Goal: Navigation & Orientation: Find specific page/section

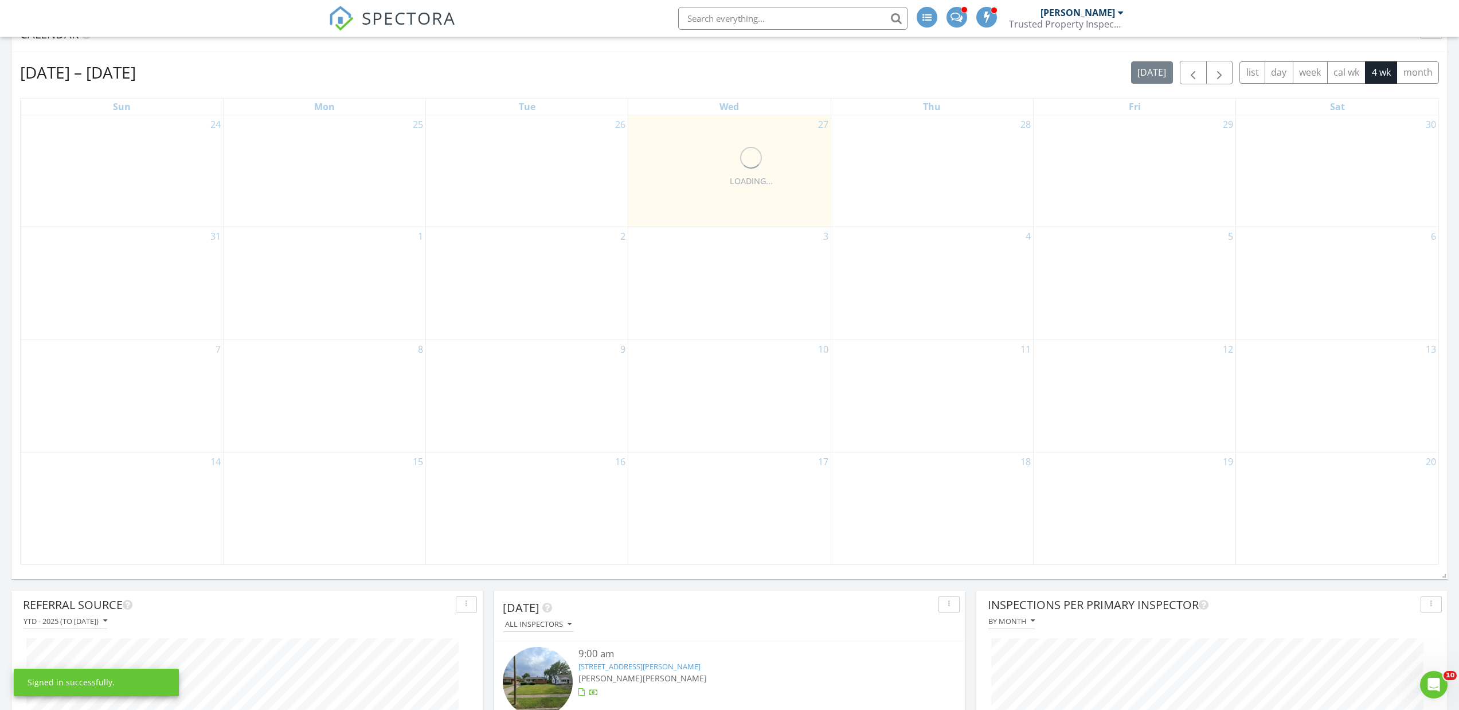
scroll to position [459, 0]
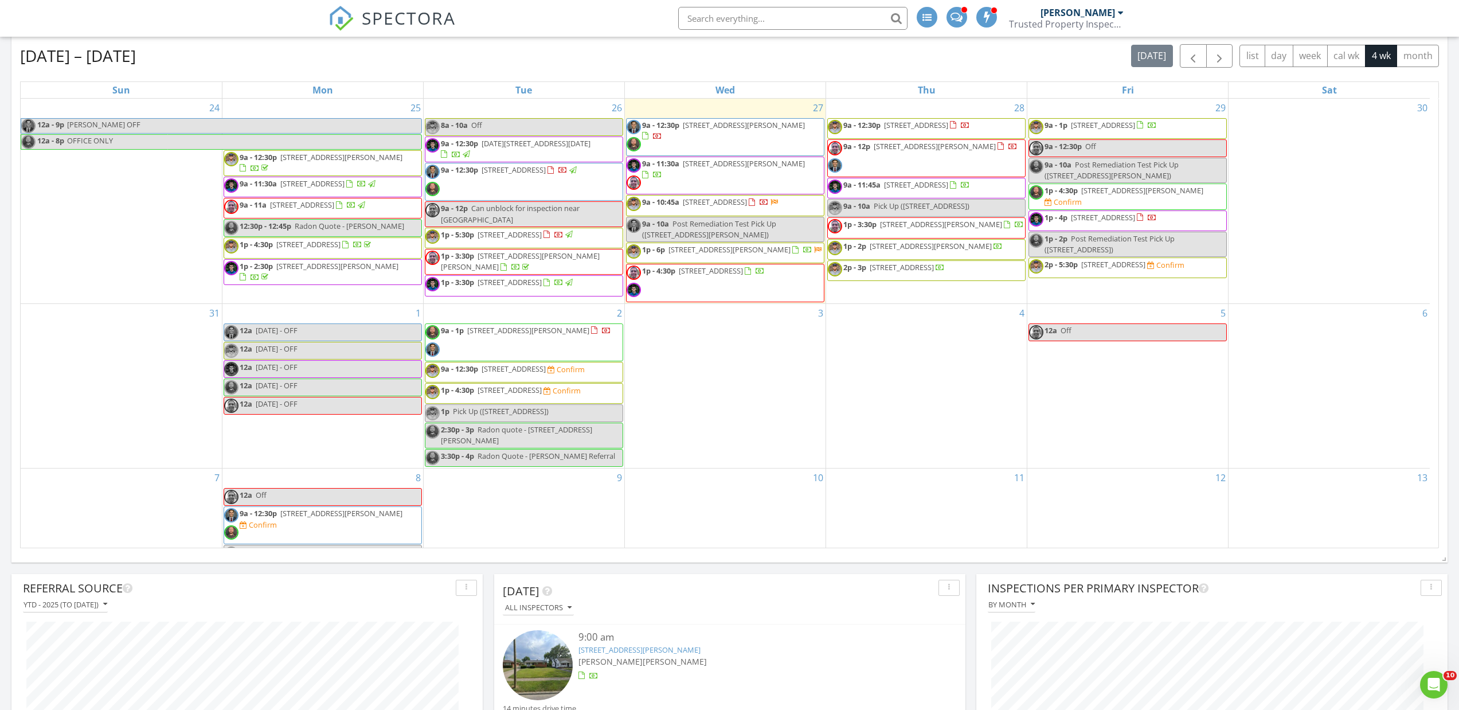
click at [759, 67] on div "[DATE] – [DATE] [DATE] list day week cal wk 4 wk month" at bounding box center [729, 56] width 1419 height 24
click at [888, 54] on div "[DATE] – [DATE] [DATE] list day week cal wk 4 wk month" at bounding box center [729, 56] width 1419 height 24
click at [574, 65] on div "[DATE] – [DATE] [DATE] list day week cal wk 4 wk month" at bounding box center [729, 56] width 1419 height 24
click at [423, 81] on table "Sun Mon Tue Wed Thu Fri Sat 24 12a - 9p [PERSON_NAME] OFF 12a - 8p OFFICE ONLY …" at bounding box center [729, 314] width 1419 height 467
click at [424, 72] on div "[DATE] – [DATE] [DATE] list day week cal wk 4 wk month Sun Mon Tue Wed Thu Fri …" at bounding box center [729, 296] width 1419 height 504
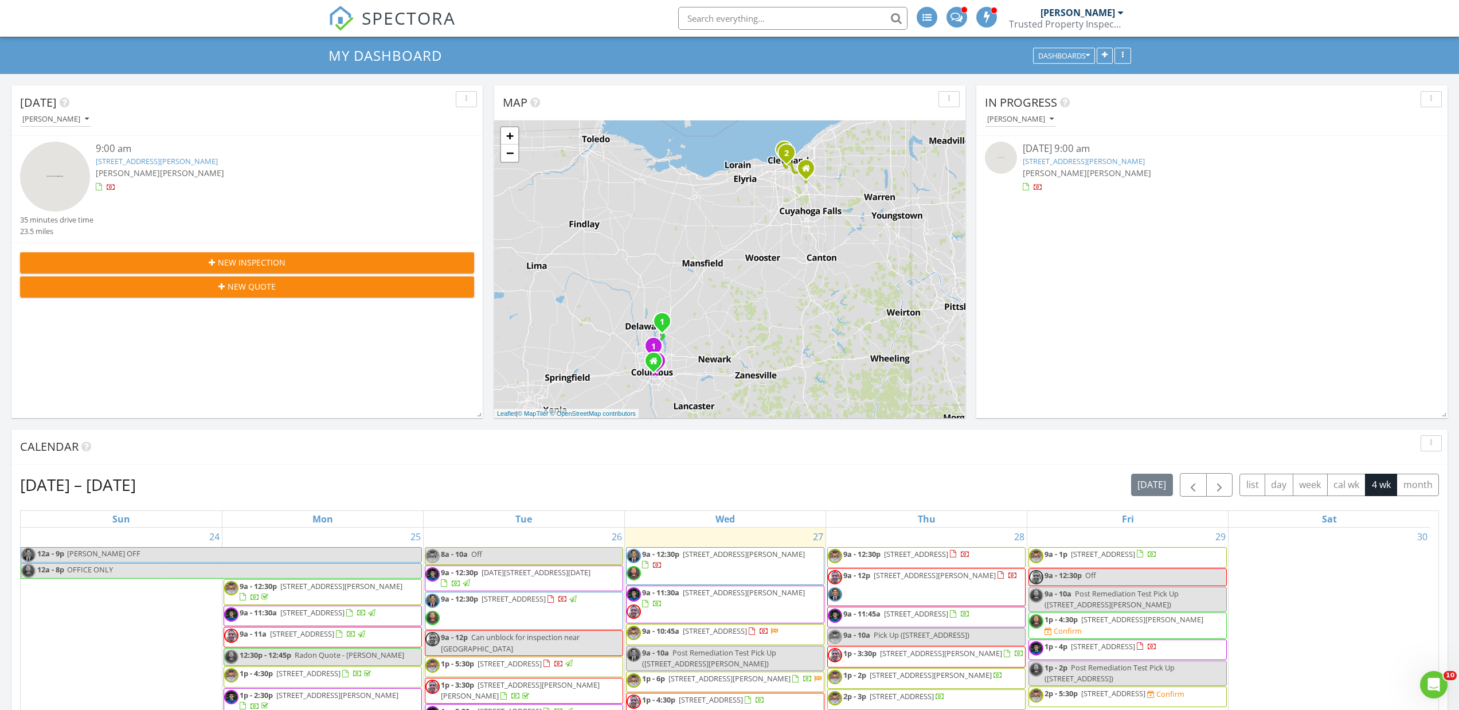
scroll to position [0, 0]
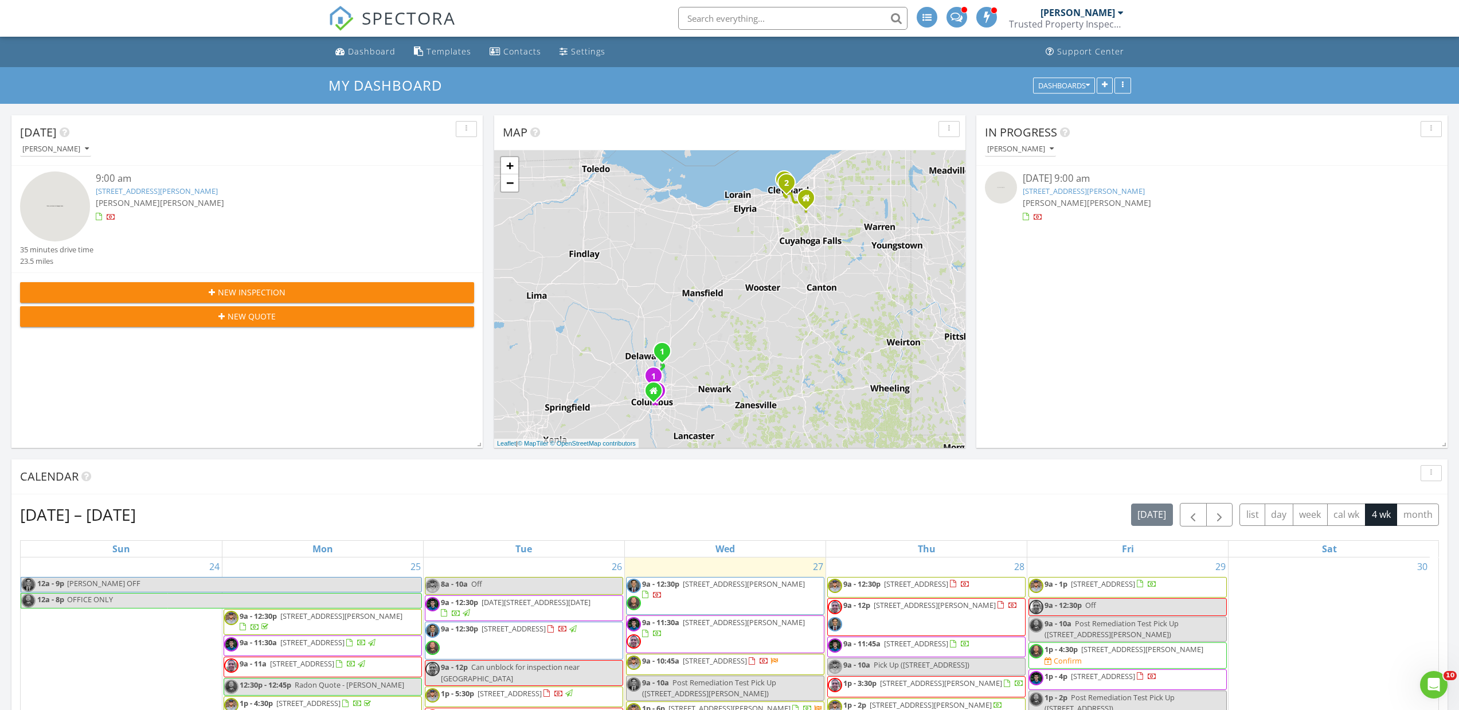
click at [483, 143] on div "[DATE] [PERSON_NAME] 9:00 am [STREET_ADDRESS][PERSON_NAME] [PERSON_NAME] [PERSO…" at bounding box center [729, 697] width 1459 height 1187
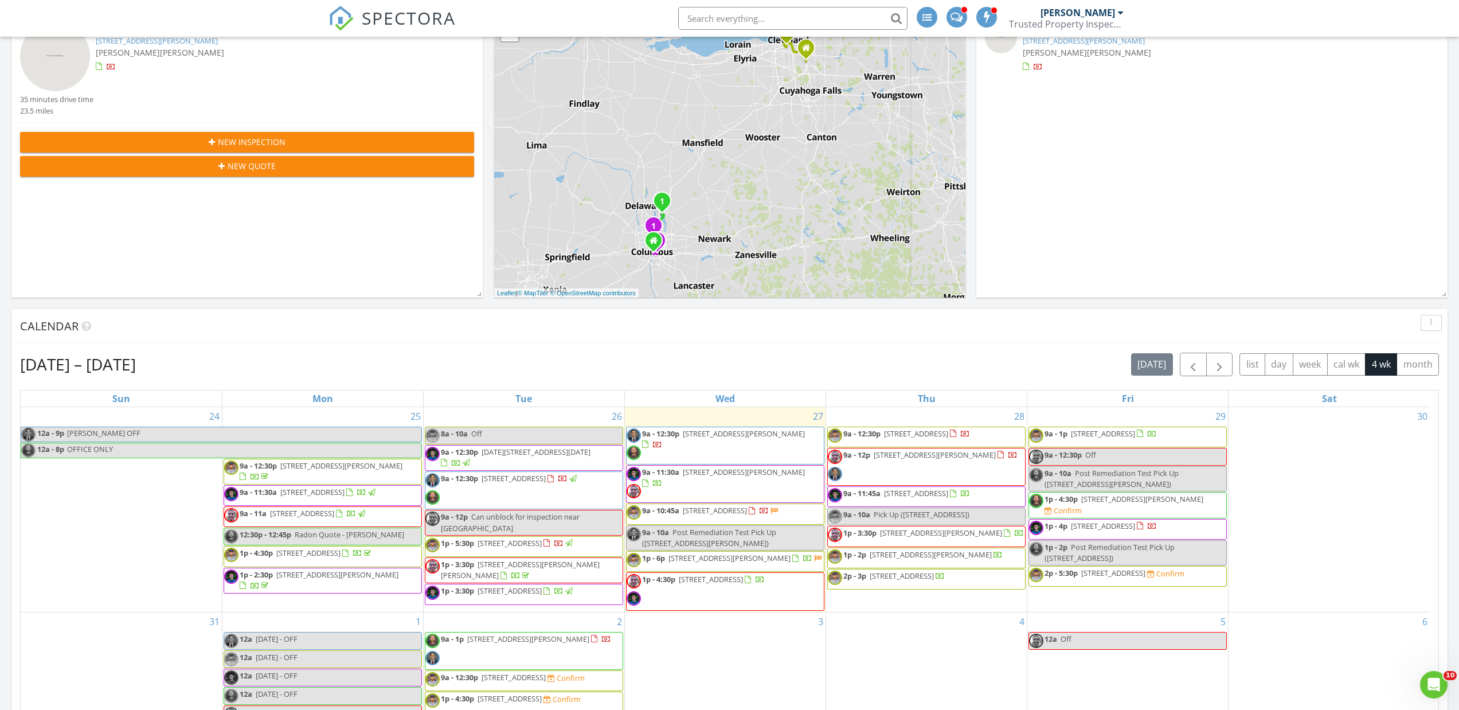
scroll to position [172, 0]
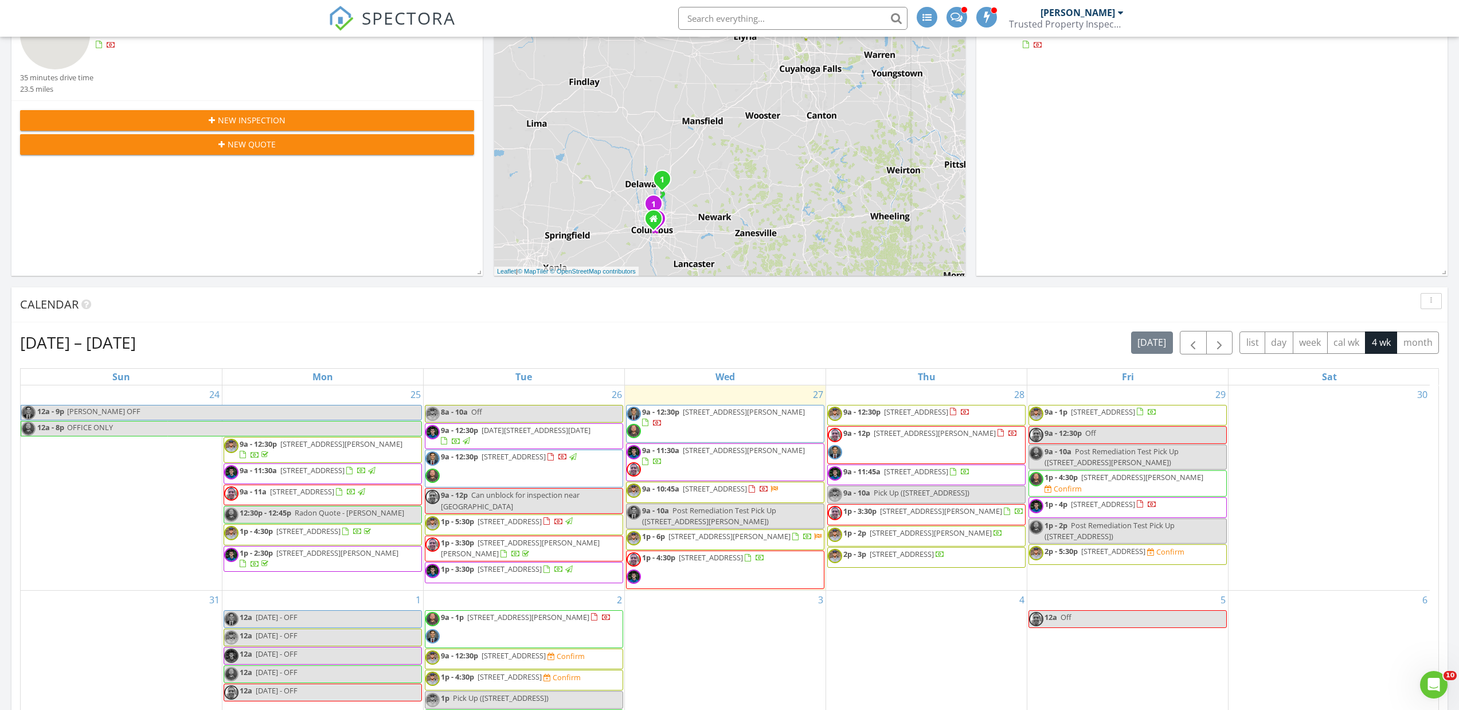
click at [649, 319] on div "Calendar" at bounding box center [729, 304] width 1436 height 35
click at [667, 314] on div "Calendar" at bounding box center [729, 304] width 1436 height 35
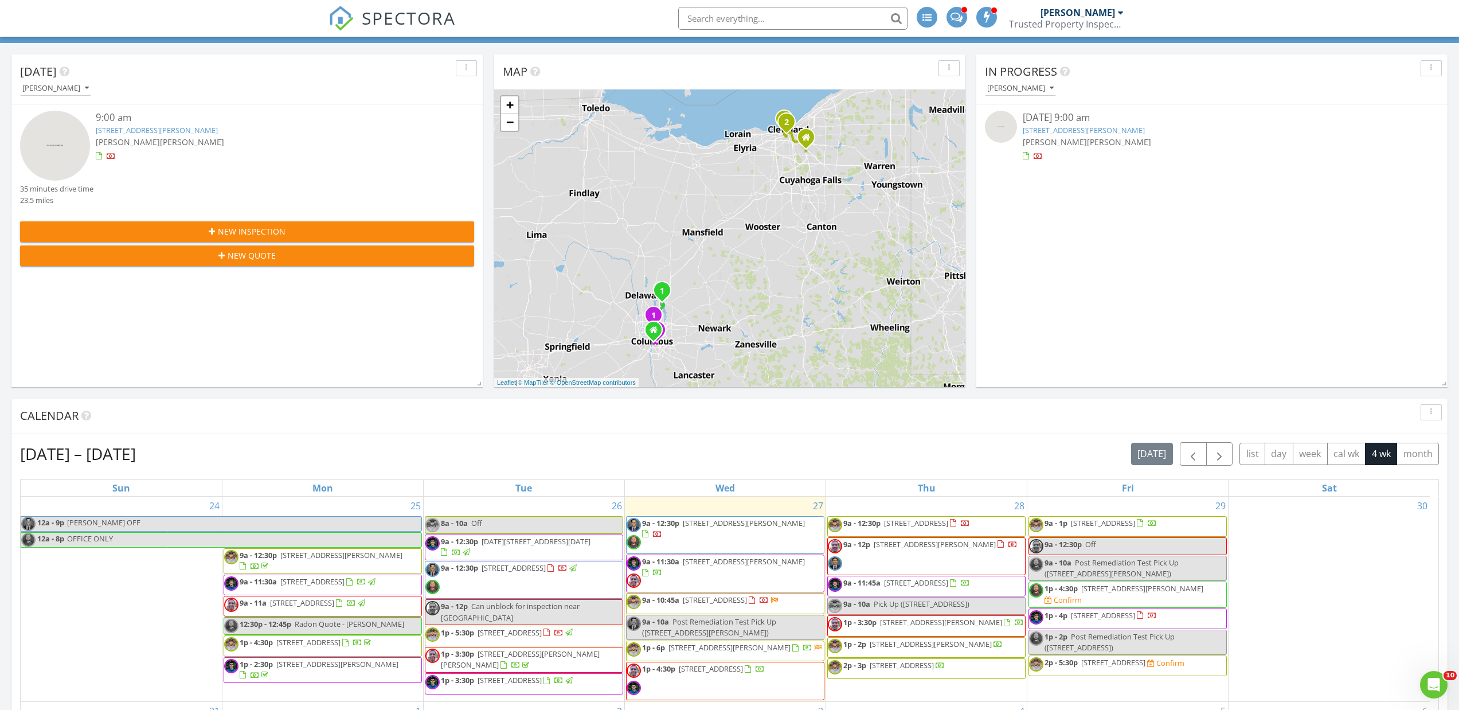
scroll to position [57, 0]
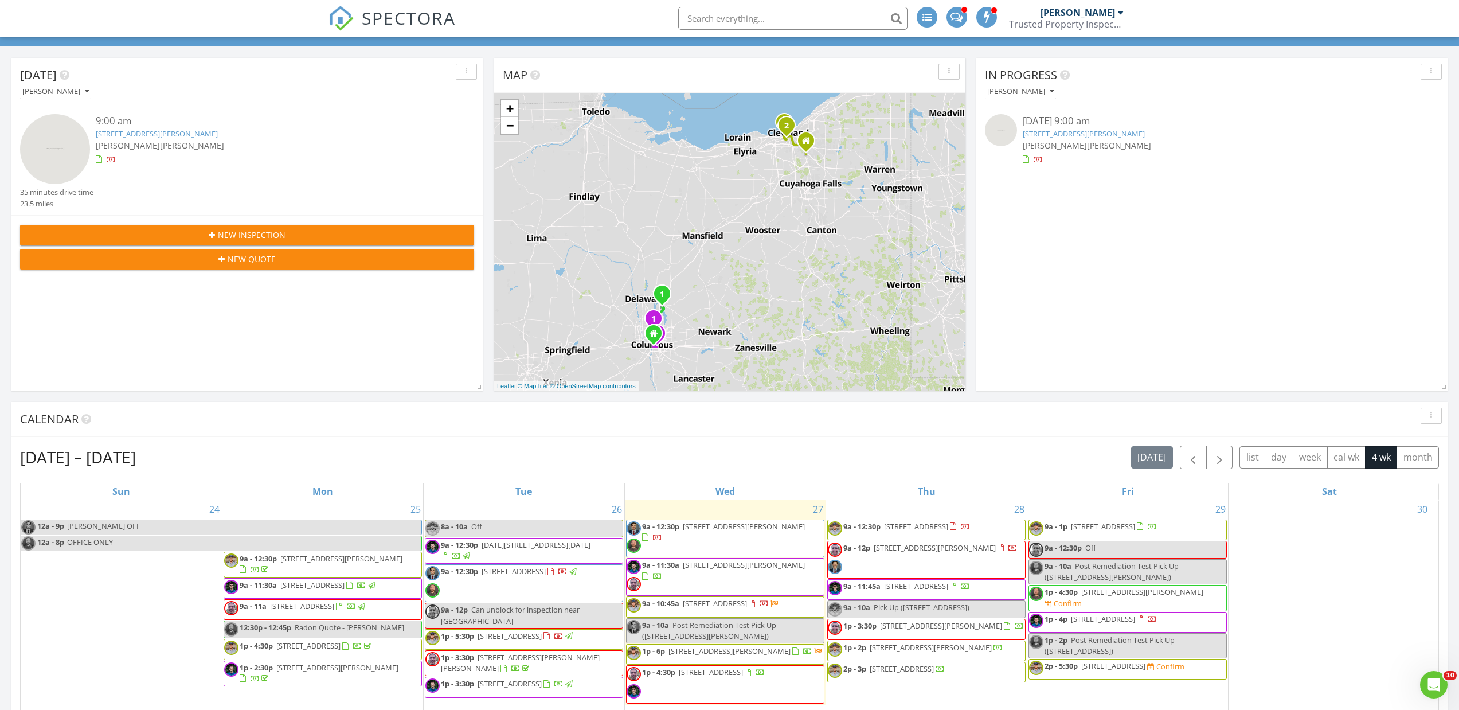
click at [485, 225] on div "[DATE] [PERSON_NAME] 9:00 am [STREET_ADDRESS][PERSON_NAME] [PERSON_NAME] [PERSO…" at bounding box center [729, 639] width 1459 height 1187
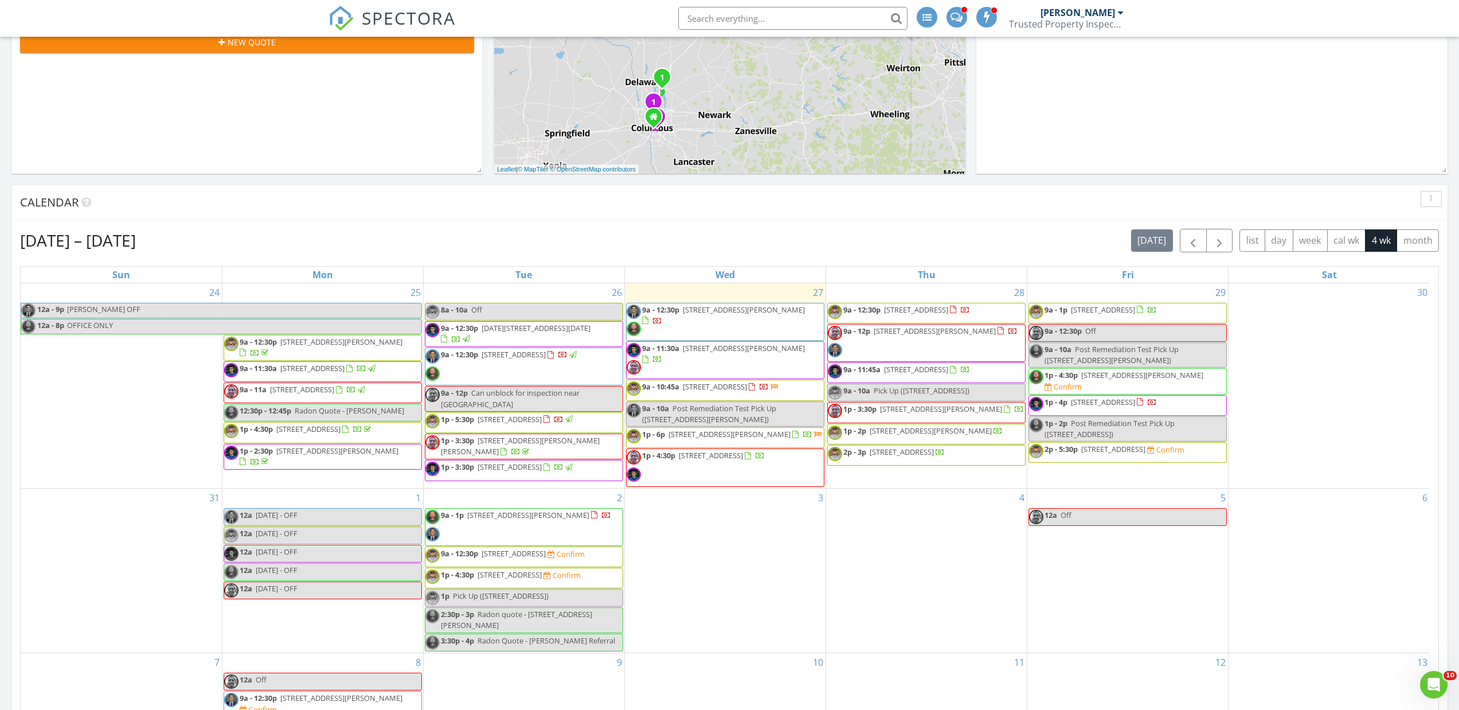
scroll to position [287, 0]
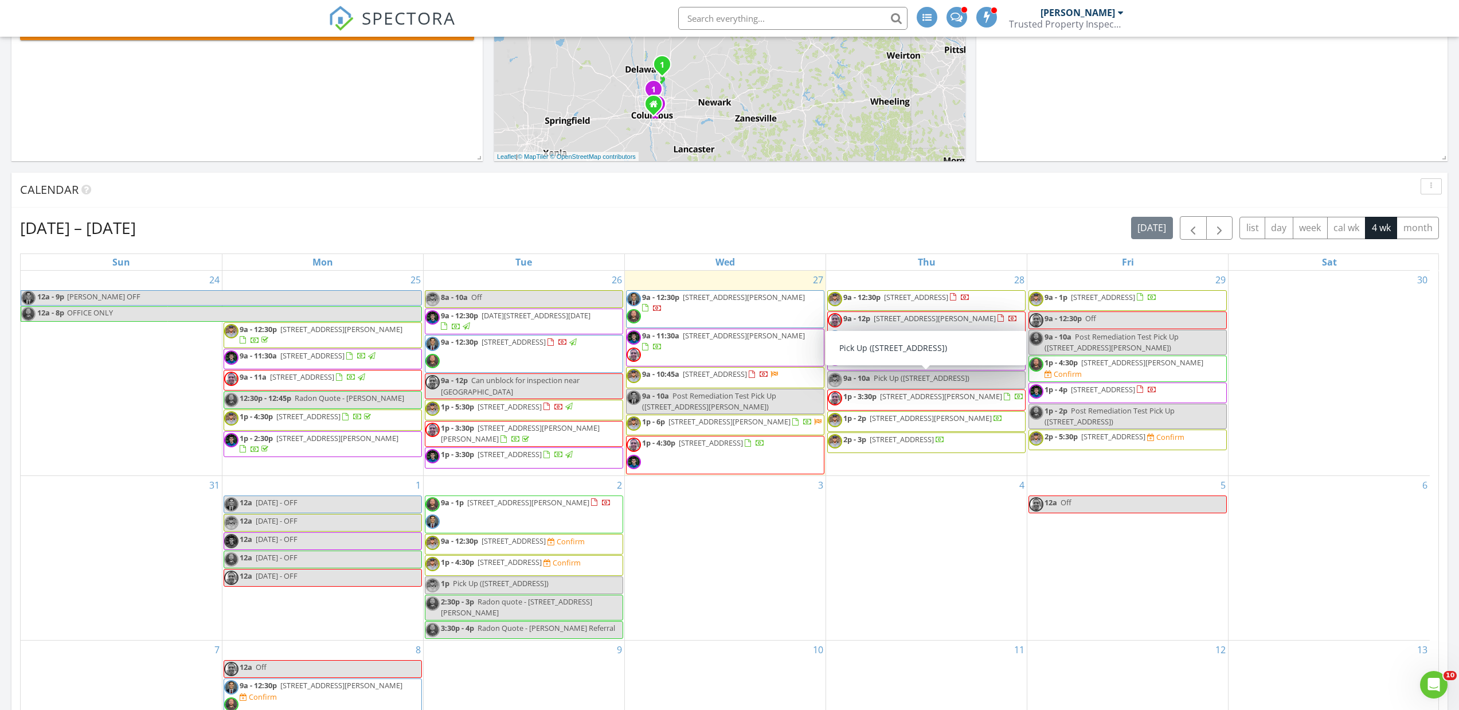
click at [827, 234] on div "[DATE] – [DATE] [DATE] list day week cal wk 4 wk month" at bounding box center [729, 228] width 1419 height 24
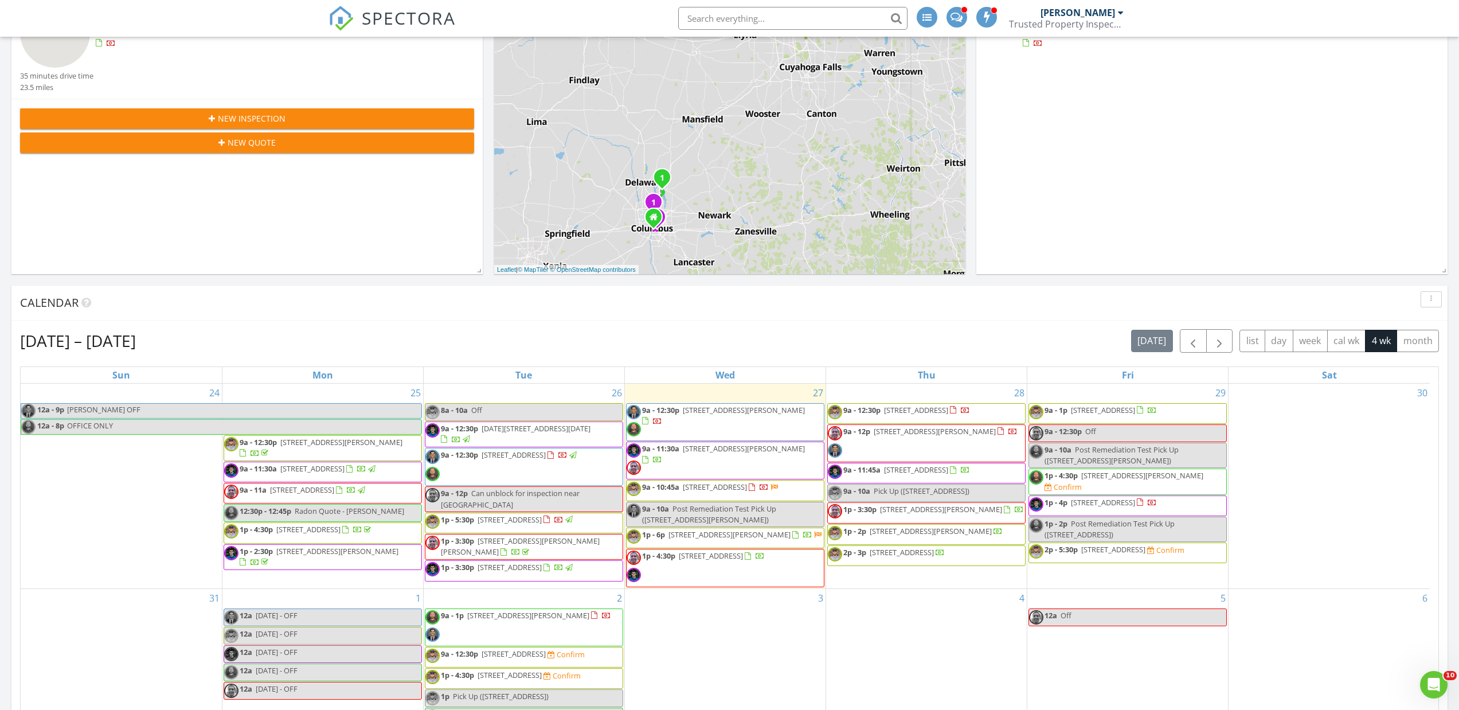
scroll to position [172, 0]
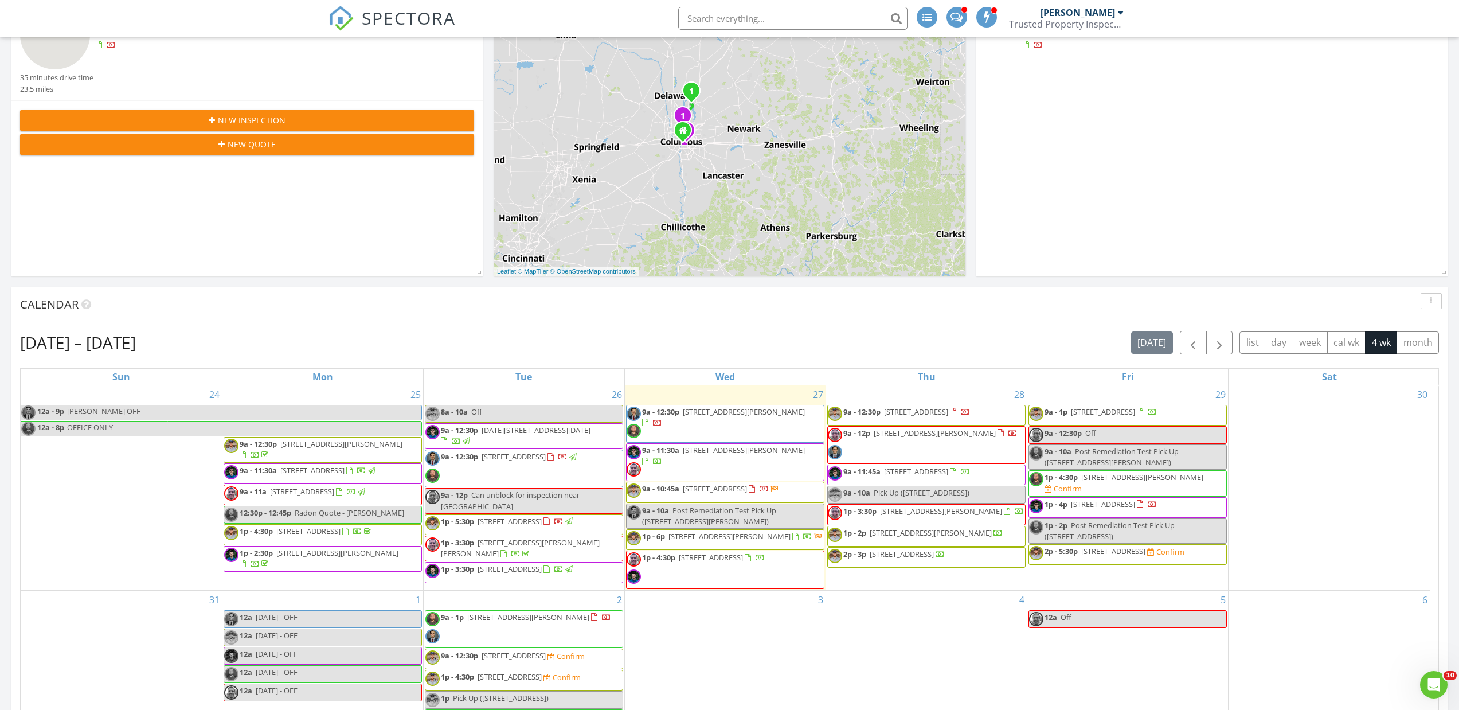
drag, startPoint x: 689, startPoint y: 220, endPoint x: 720, endPoint y: 128, distance: 96.1
click at [720, 128] on div "1 2 1 2 1 2 1 2 1 + − [PERSON_NAME][GEOGRAPHIC_DATA], I [GEOGRAPHIC_DATA], I 71…" at bounding box center [729, 127] width 471 height 298
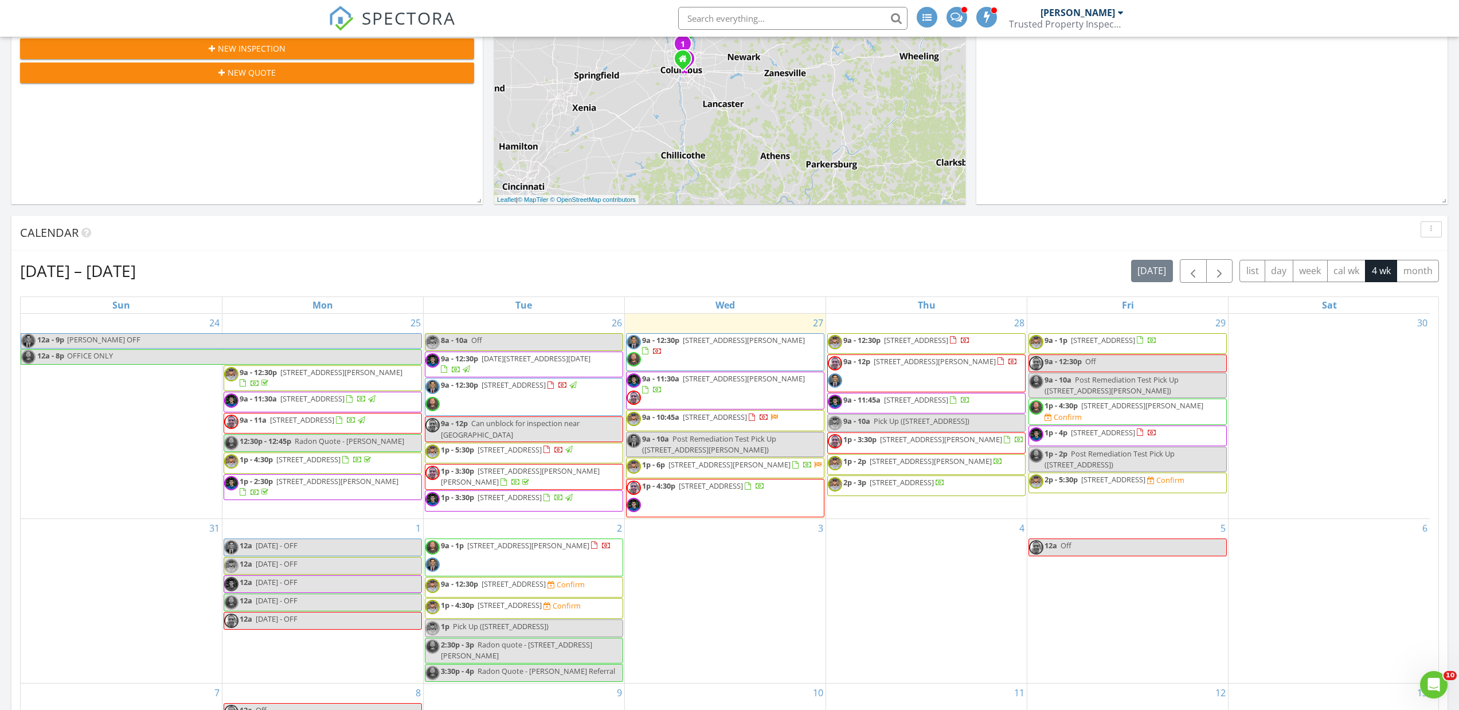
scroll to position [57, 0]
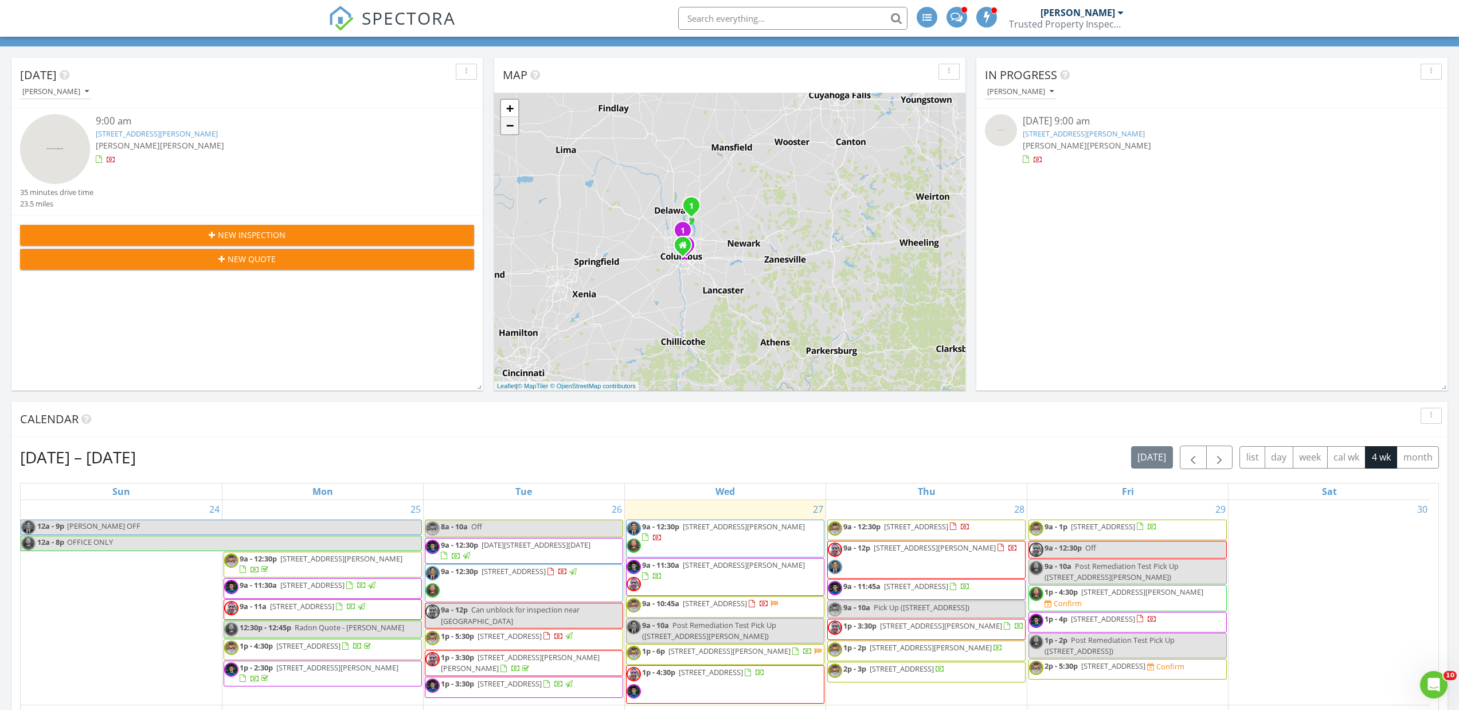
click at [507, 122] on link "−" at bounding box center [509, 125] width 17 height 17
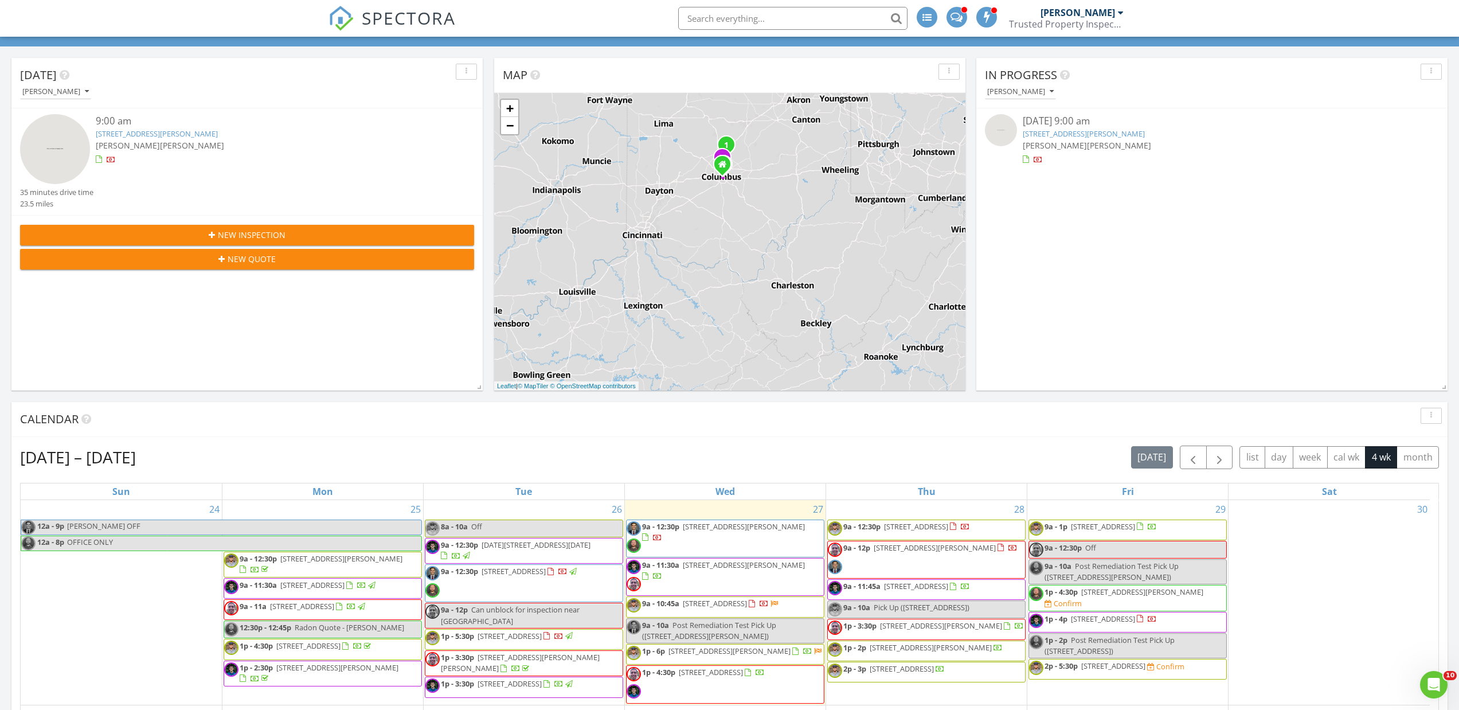
drag, startPoint x: 755, startPoint y: 289, endPoint x: 771, endPoint y: 226, distance: 64.4
click at [771, 226] on div "1 2 1 2 1 2 1 2 1 + − [PERSON_NAME][GEOGRAPHIC_DATA], I [GEOGRAPHIC_DATA], I 71…" at bounding box center [729, 242] width 471 height 298
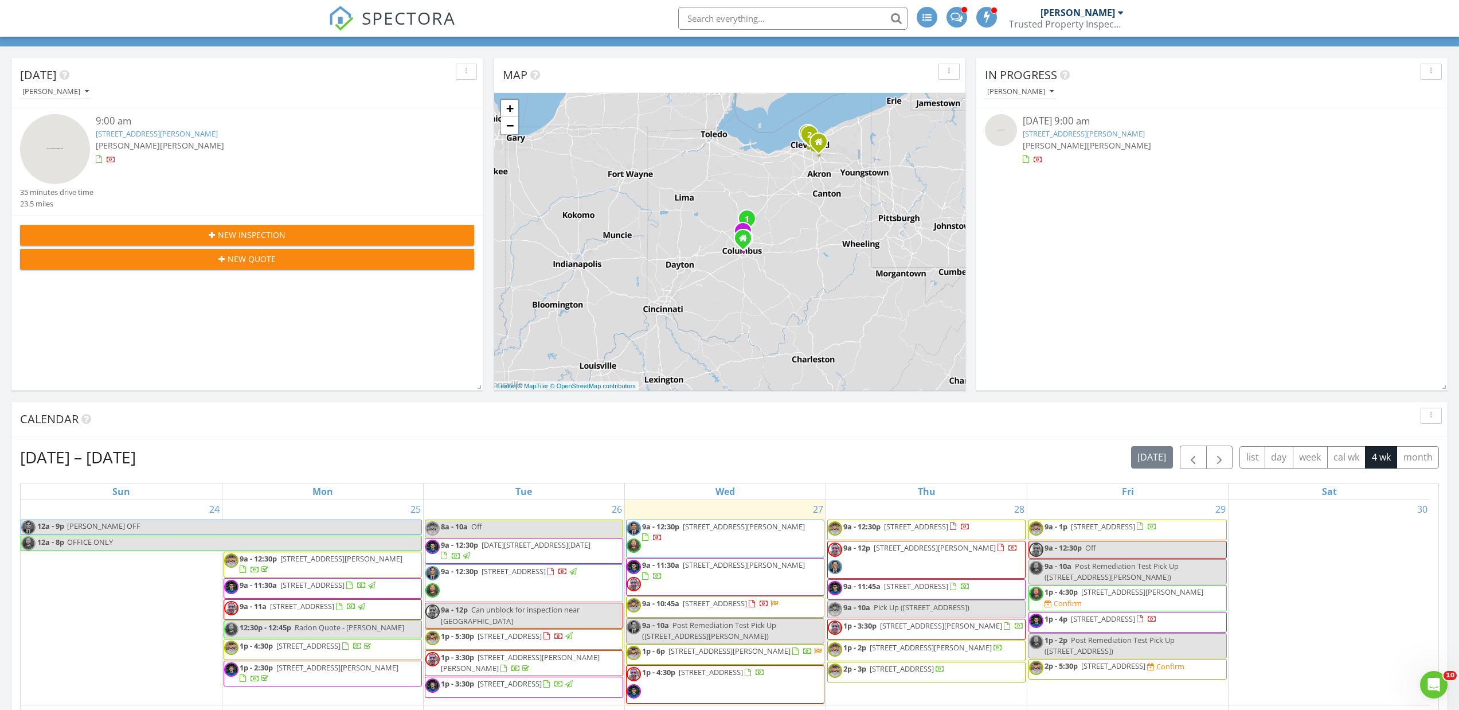
drag, startPoint x: 753, startPoint y: 201, endPoint x: 773, endPoint y: 278, distance: 79.4
click at [773, 278] on div "1 2 1 2 1 2 1 2 1 + − [PERSON_NAME][GEOGRAPHIC_DATA], I [GEOGRAPHIC_DATA], I 71…" at bounding box center [729, 242] width 471 height 298
